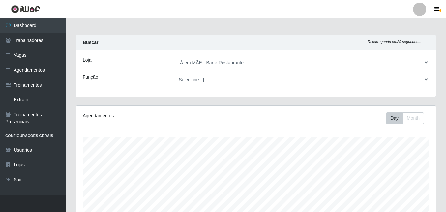
select select "265"
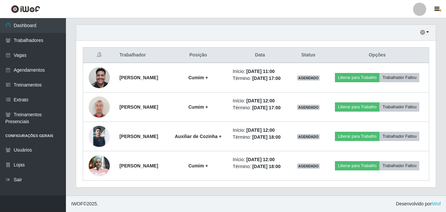
scroll to position [137, 359]
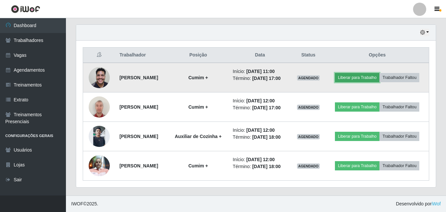
click at [356, 77] on button "Liberar para Trabalho" at bounding box center [357, 77] width 44 height 9
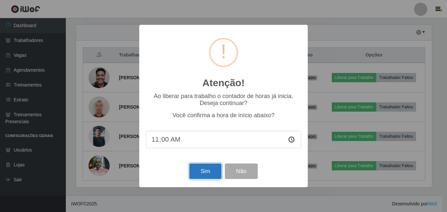
click at [196, 175] on button "Sim" at bounding box center [205, 170] width 32 height 15
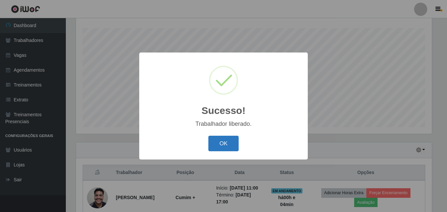
click at [217, 143] on button "OK" at bounding box center [224, 142] width 31 height 15
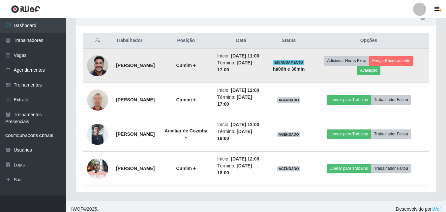
scroll to position [273, 0]
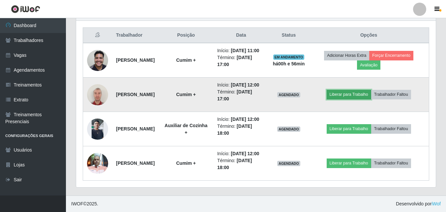
click at [346, 90] on button "Liberar para Trabalho" at bounding box center [349, 94] width 44 height 9
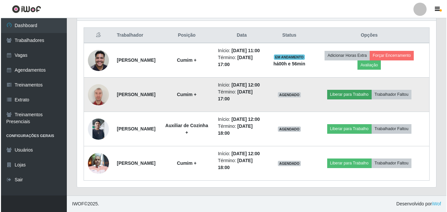
scroll to position [137, 356]
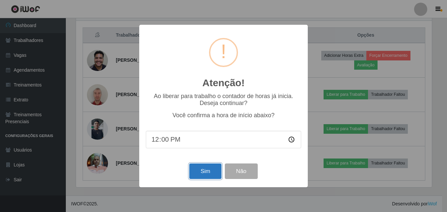
click at [217, 168] on button "Sim" at bounding box center [205, 170] width 32 height 15
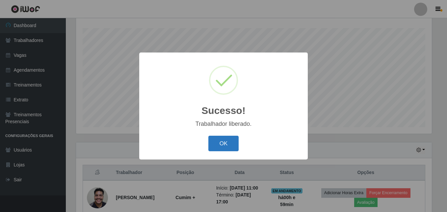
click at [227, 147] on button "OK" at bounding box center [224, 142] width 31 height 15
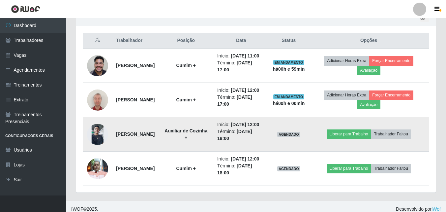
scroll to position [273, 0]
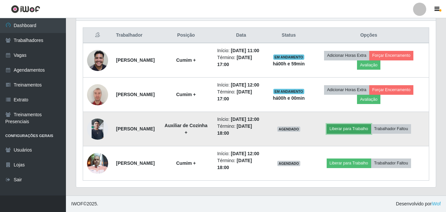
click at [343, 124] on button "Liberar para Trabalho" at bounding box center [349, 128] width 44 height 9
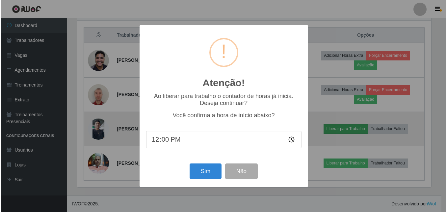
scroll to position [137, 356]
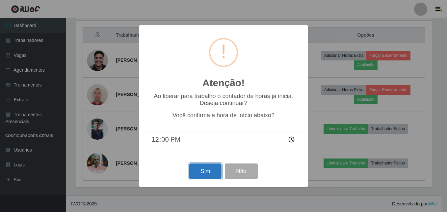
click at [203, 175] on button "Sim" at bounding box center [205, 170] width 32 height 15
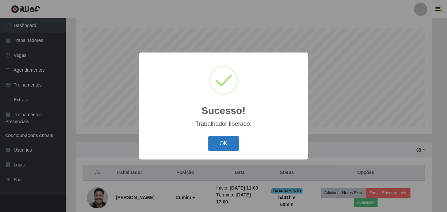
click at [223, 141] on button "OK" at bounding box center [224, 142] width 31 height 15
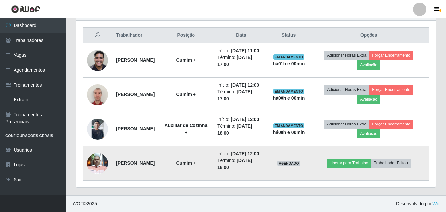
scroll to position [273, 0]
click at [341, 162] on button "Liberar para Trabalho" at bounding box center [349, 162] width 44 height 9
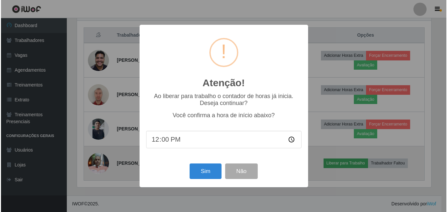
scroll to position [137, 356]
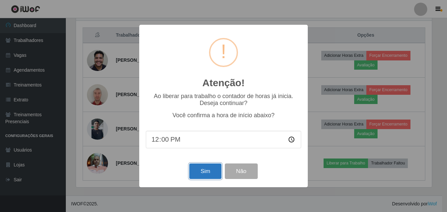
click at [203, 176] on button "Sim" at bounding box center [205, 170] width 32 height 15
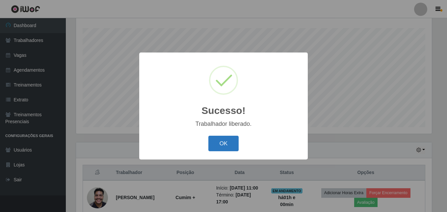
click at [224, 143] on button "OK" at bounding box center [224, 142] width 31 height 15
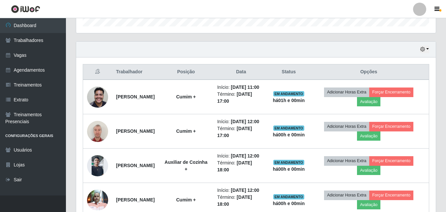
scroll to position [208, 0]
